Goal: Information Seeking & Learning: Learn about a topic

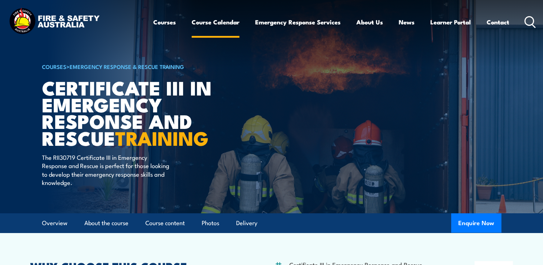
click at [206, 23] on link "Course Calendar" at bounding box center [216, 22] width 48 height 19
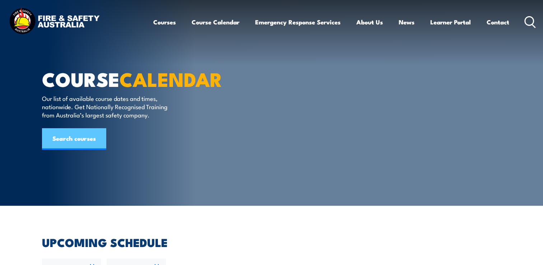
click at [75, 150] on link "Search courses" at bounding box center [74, 139] width 64 height 22
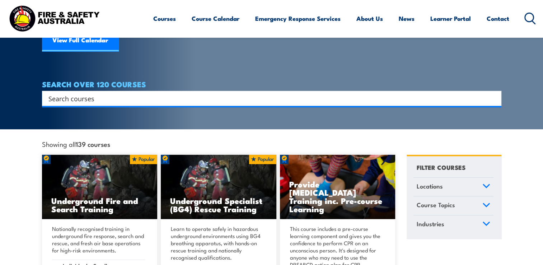
scroll to position [144, 0]
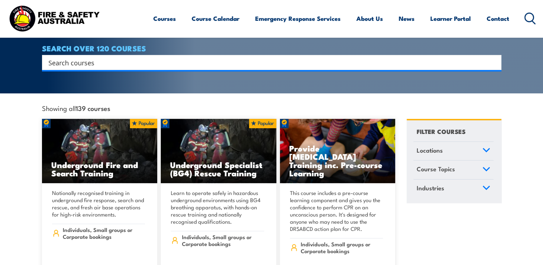
click at [484, 148] on icon at bounding box center [487, 150] width 8 height 5
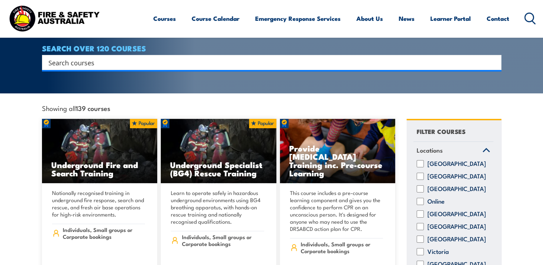
click at [419, 210] on input "[GEOGRAPHIC_DATA]" at bounding box center [420, 213] width 7 height 7
checkbox input "true"
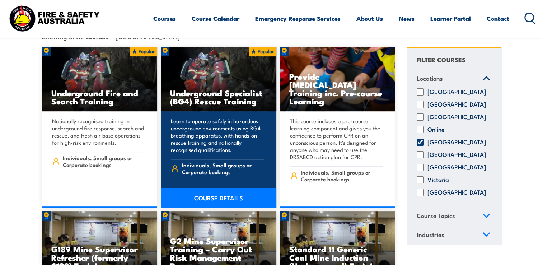
scroll to position [251, 0]
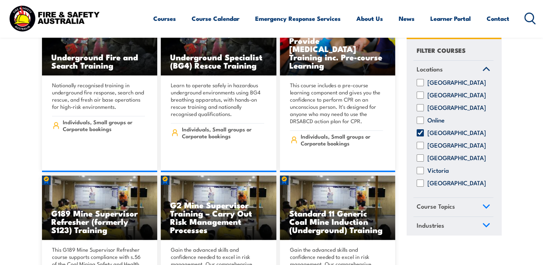
click at [483, 209] on icon at bounding box center [487, 206] width 8 height 5
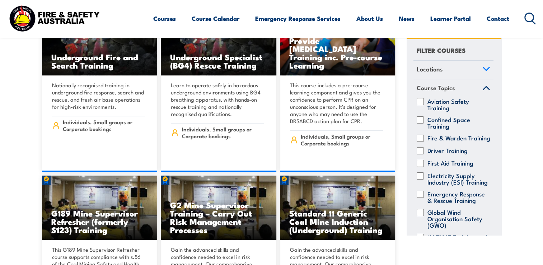
click at [419, 167] on input "First Aid Training" at bounding box center [420, 163] width 7 height 7
checkbox input "true"
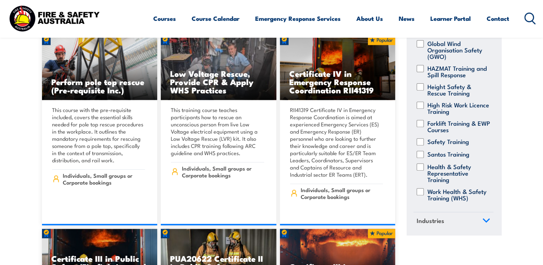
scroll to position [1400, 0]
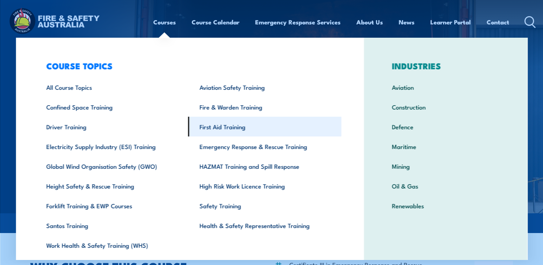
click at [226, 127] on link "First Aid Training" at bounding box center [264, 127] width 153 height 20
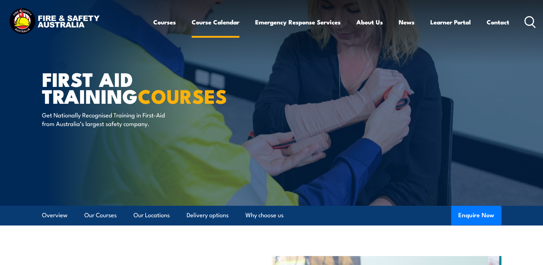
click at [214, 22] on link "Course Calendar" at bounding box center [216, 22] width 48 height 19
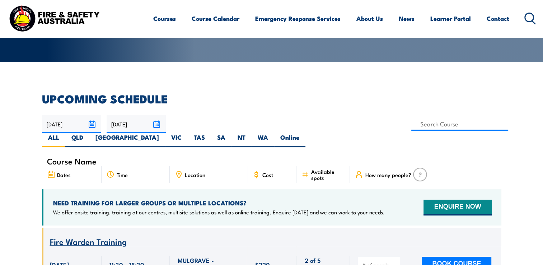
scroll to position [108, 0]
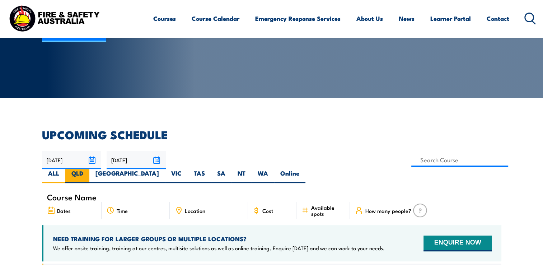
click at [89, 169] on label "QLD" at bounding box center [77, 176] width 24 height 14
click at [88, 169] on input "QLD" at bounding box center [85, 171] width 5 height 5
radio input "true"
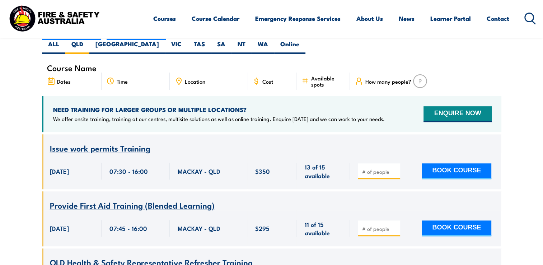
click at [196, 78] on span "Location" at bounding box center [195, 81] width 20 height 6
click at [195, 78] on span "Location" at bounding box center [195, 81] width 20 height 6
click at [179, 80] on icon at bounding box center [178, 80] width 1 height 1
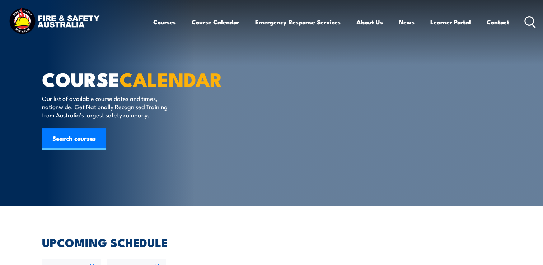
scroll to position [108, 0]
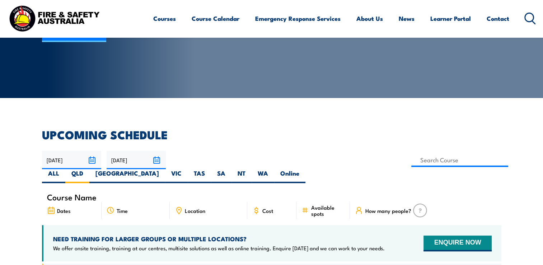
click at [177, 206] on icon at bounding box center [179, 210] width 8 height 8
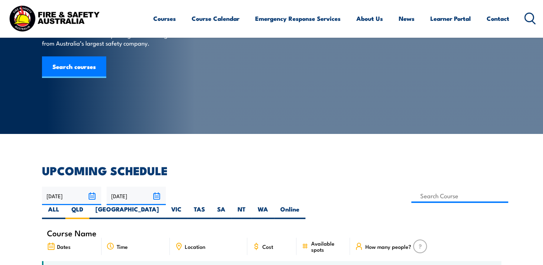
scroll to position [0, 0]
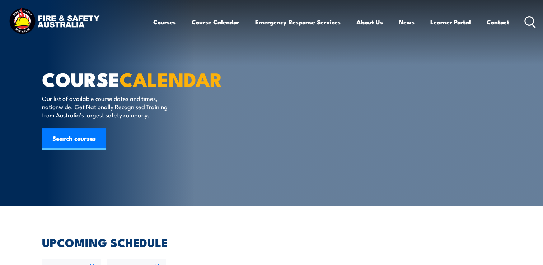
click at [528, 23] on icon at bounding box center [530, 22] width 11 height 12
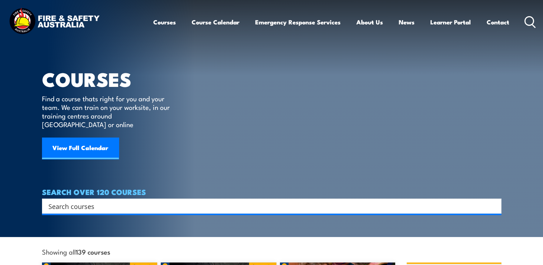
click at [97, 201] on input "Search input" at bounding box center [266, 206] width 437 height 11
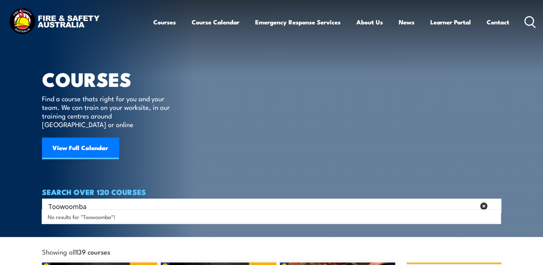
type input "Toowoomba"
click at [483, 204] on polygon at bounding box center [483, 205] width 3 height 3
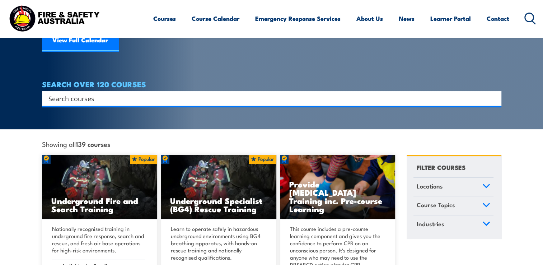
scroll to position [144, 0]
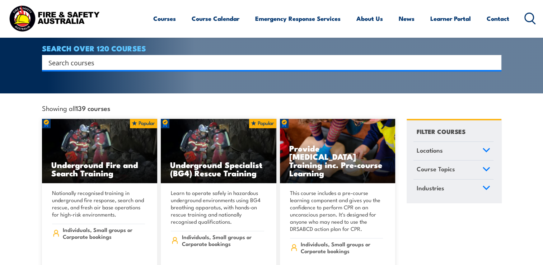
click at [487, 148] on icon at bounding box center [487, 150] width 8 height 5
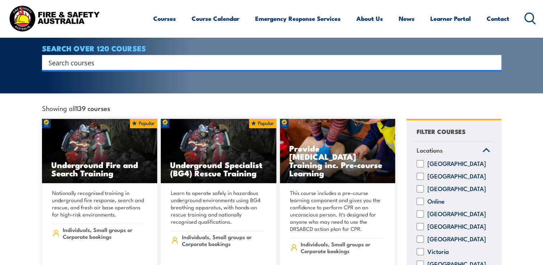
scroll to position [10, 0]
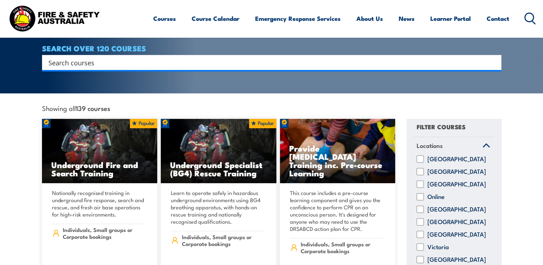
click at [420, 206] on input "[GEOGRAPHIC_DATA]" at bounding box center [420, 209] width 7 height 7
checkbox input "true"
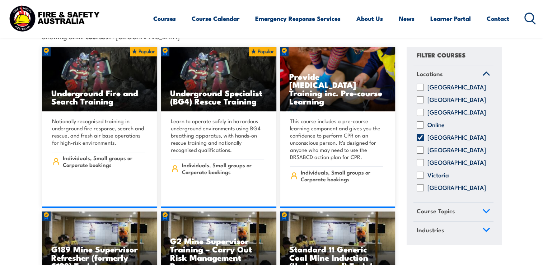
click at [483, 209] on icon at bounding box center [487, 211] width 8 height 5
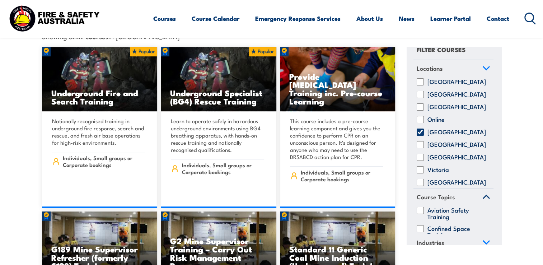
scroll to position [10, 0]
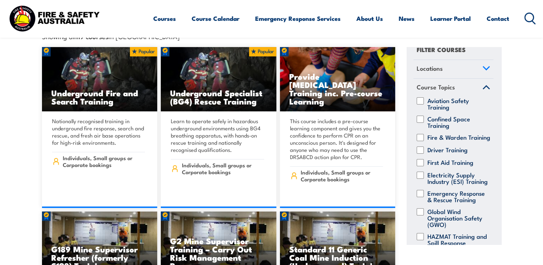
click at [419, 160] on input "First Aid Training" at bounding box center [420, 162] width 7 height 7
checkbox input "true"
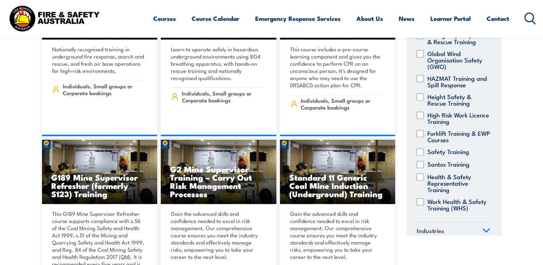
scroll to position [311, 0]
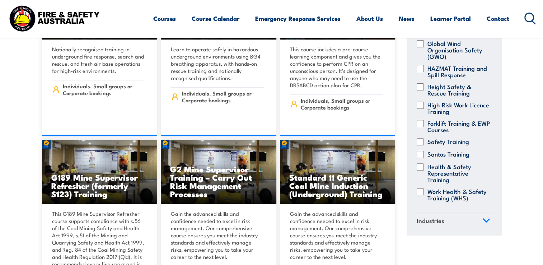
click at [483, 222] on icon at bounding box center [486, 220] width 6 height 3
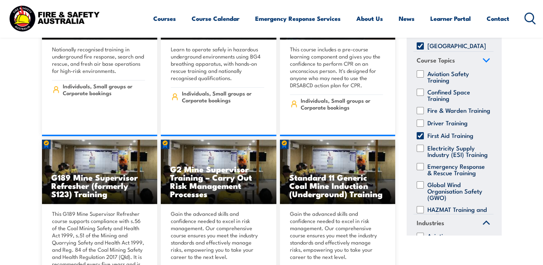
scroll to position [0, 0]
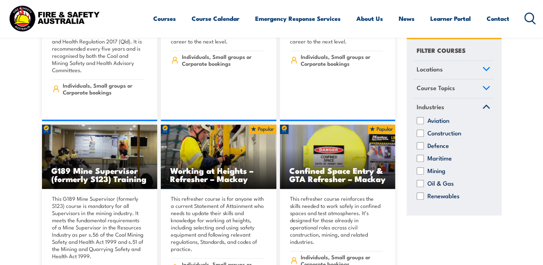
scroll to position [431, 0]
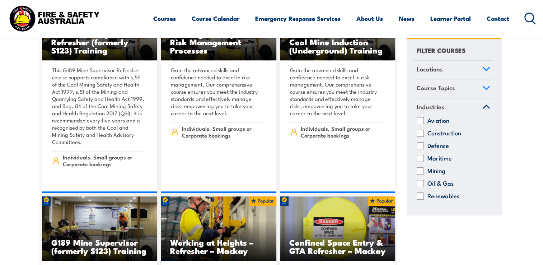
click at [485, 106] on icon at bounding box center [487, 106] width 8 height 5
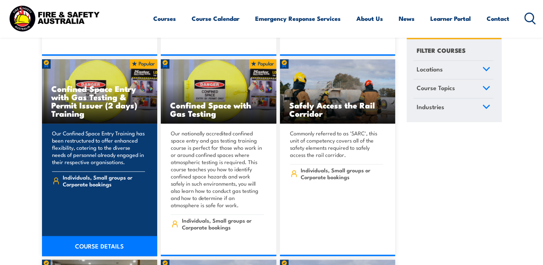
scroll to position [790, 0]
